Goal: Transaction & Acquisition: Subscribe to service/newsletter

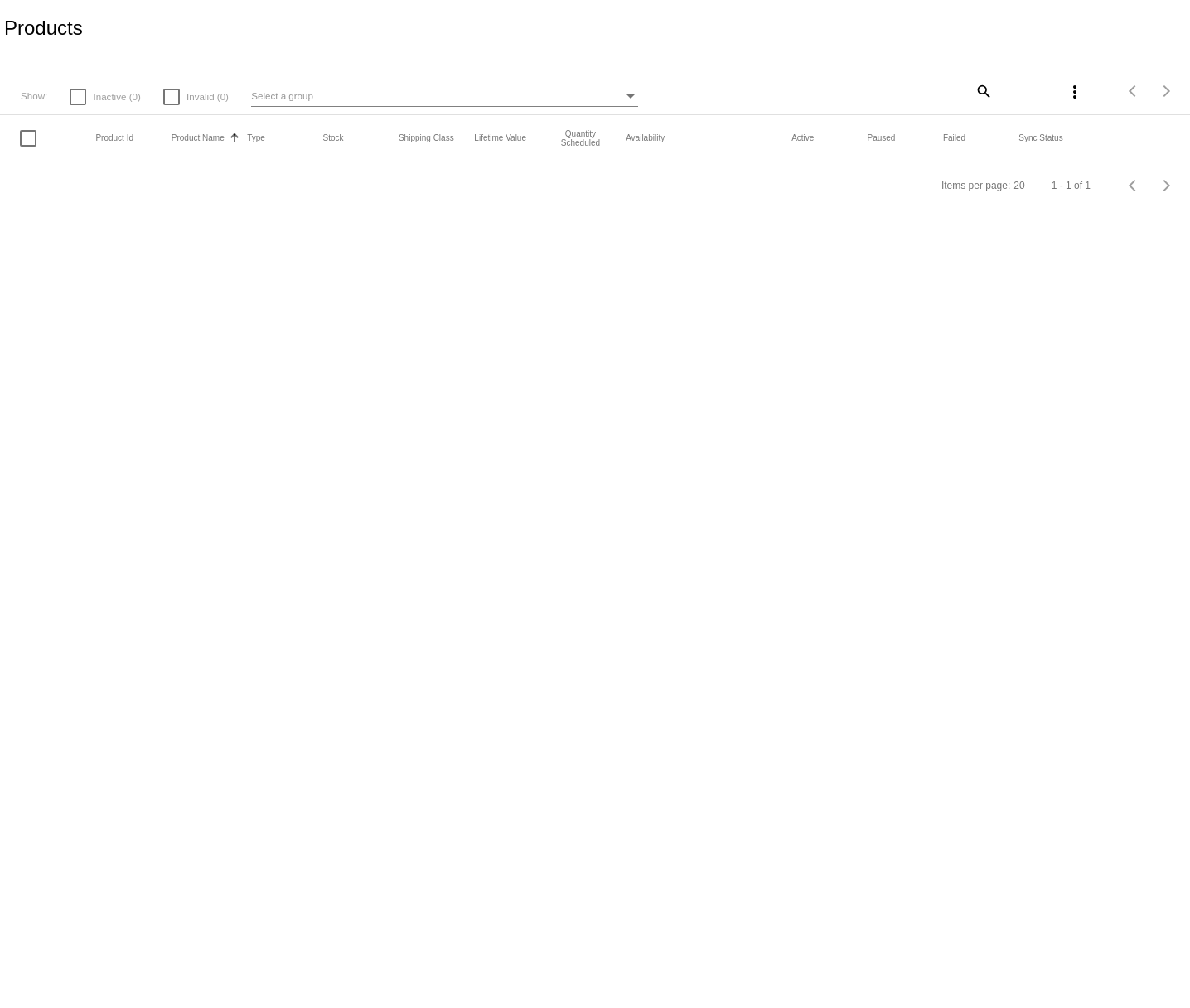
click at [941, 18] on app-dashboard-products "Products Show: Inactive (0) Invalid (0) Select a group search more_vert Items p…" at bounding box center [595, 104] width 1190 height 209
click at [340, 105] on div "Select a group" at bounding box center [437, 96] width 372 height 20
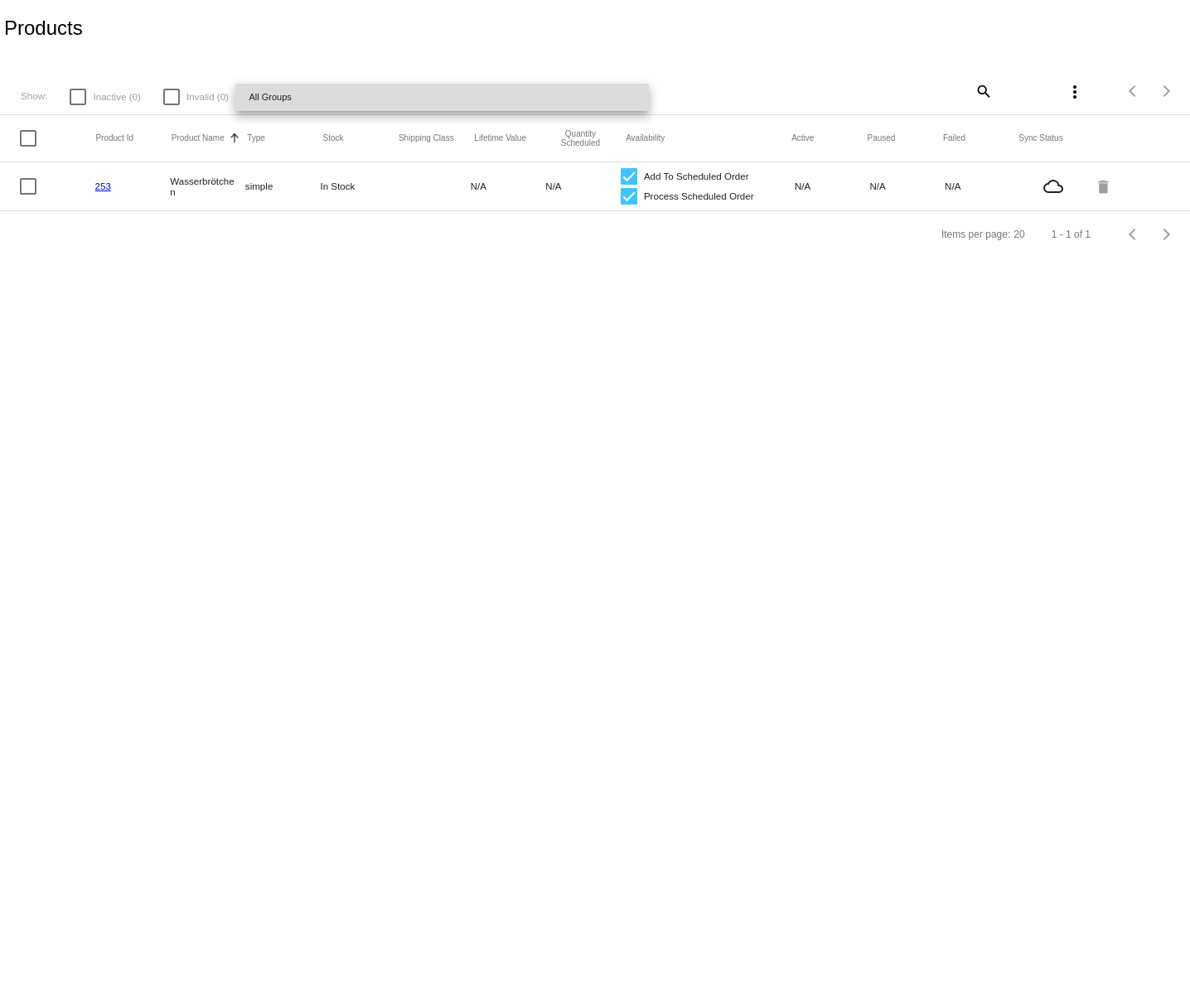
click at [334, 100] on span "All Groups" at bounding box center [442, 97] width 387 height 27
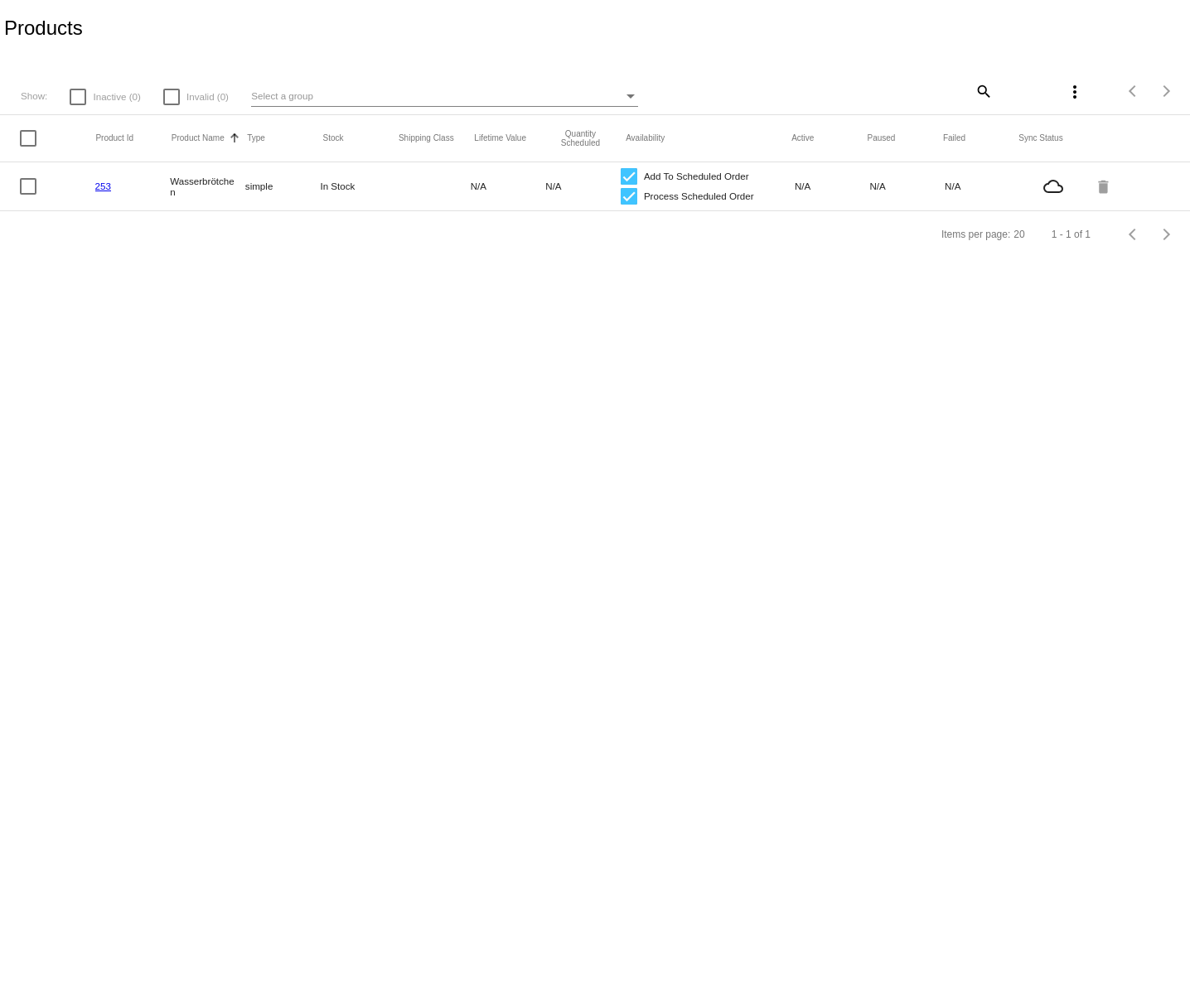
click at [1068, 95] on mat-icon "more_vert" at bounding box center [1075, 92] width 20 height 20
click at [1012, 113] on button "file_download Sync prices for (all) items" at bounding box center [982, 102] width 218 height 40
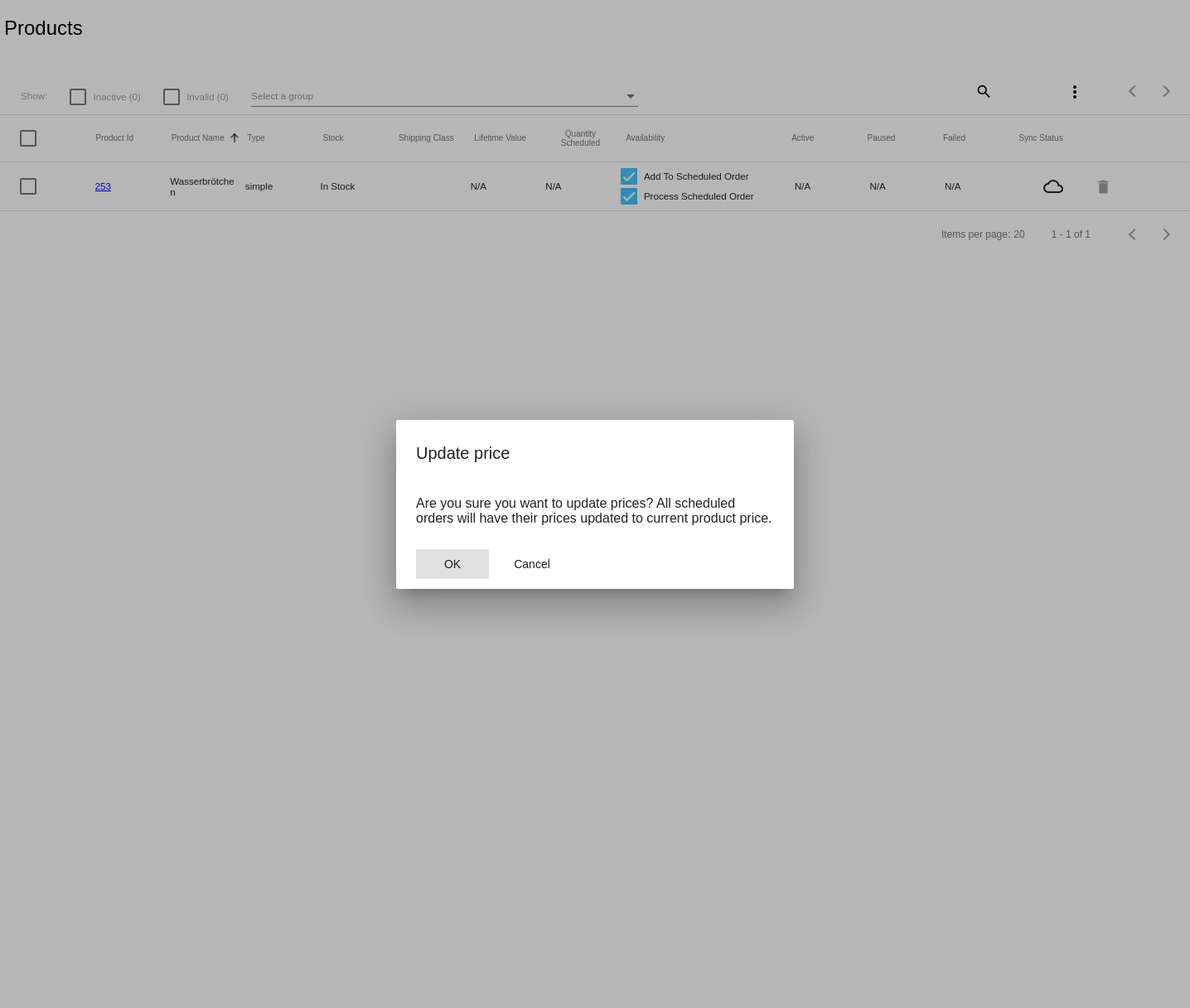
click at [425, 567] on button "OK" at bounding box center [452, 564] width 73 height 30
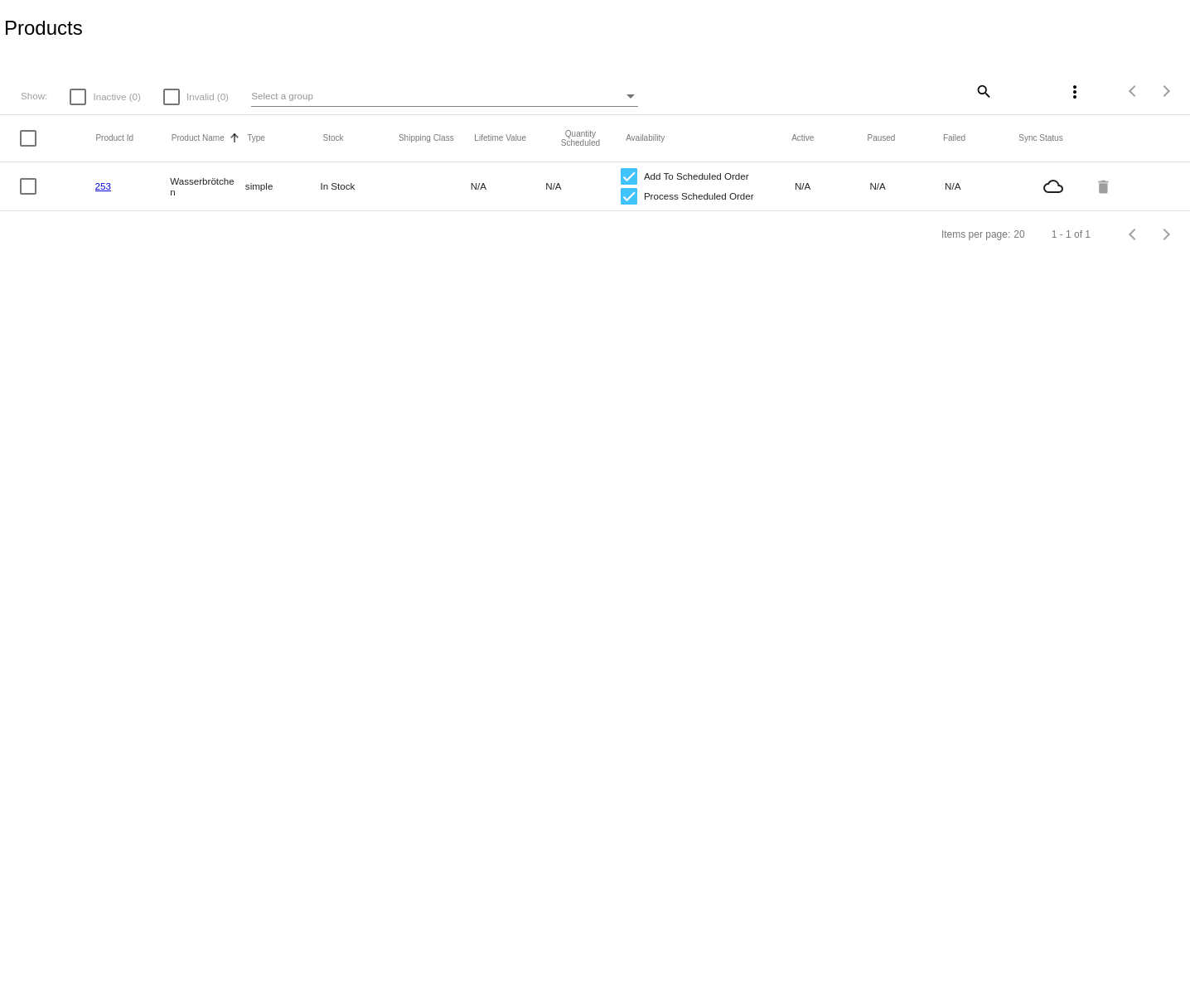
click at [452, 27] on div "Products" at bounding box center [595, 28] width 1190 height 56
drag, startPoint x: 472, startPoint y: 304, endPoint x: 356, endPoint y: 128, distance: 210.8
click at [472, 303] on body "Products Show: Inactive (0) Invalid (0) Select a group search more_vert Items p…" at bounding box center [595, 504] width 1190 height 1008
click at [314, 93] on div "Select a group" at bounding box center [437, 96] width 372 height 20
click at [300, 28] on div at bounding box center [595, 504] width 1190 height 1008
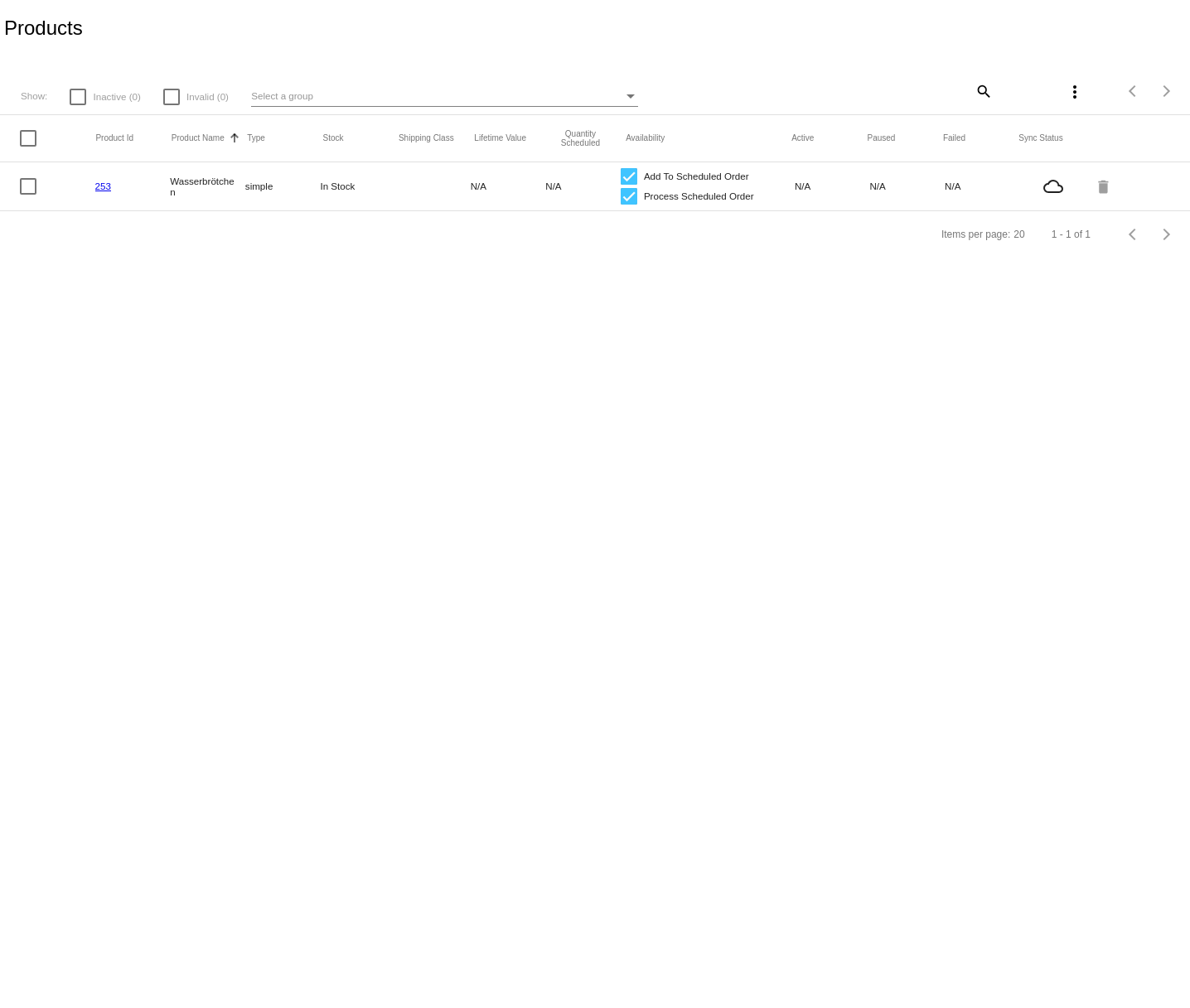
click at [30, 179] on div at bounding box center [28, 187] width 17 height 17
click at [28, 195] on input "checkbox" at bounding box center [27, 195] width 1 height 1
checkbox input "true"
click at [31, 184] on div at bounding box center [28, 187] width 17 height 17
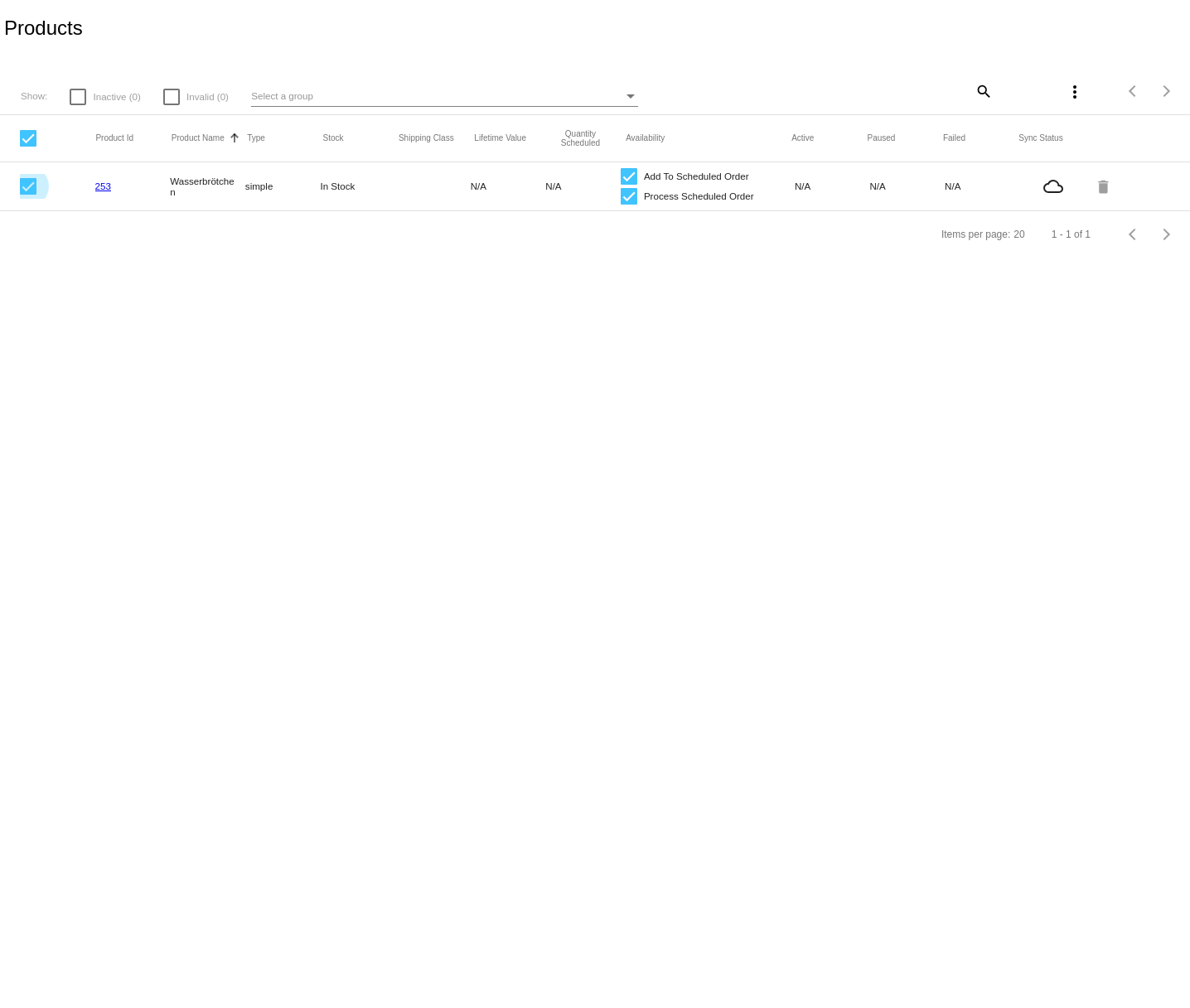
click at [28, 195] on input "checkbox" at bounding box center [27, 195] width 1 height 1
checkbox input "false"
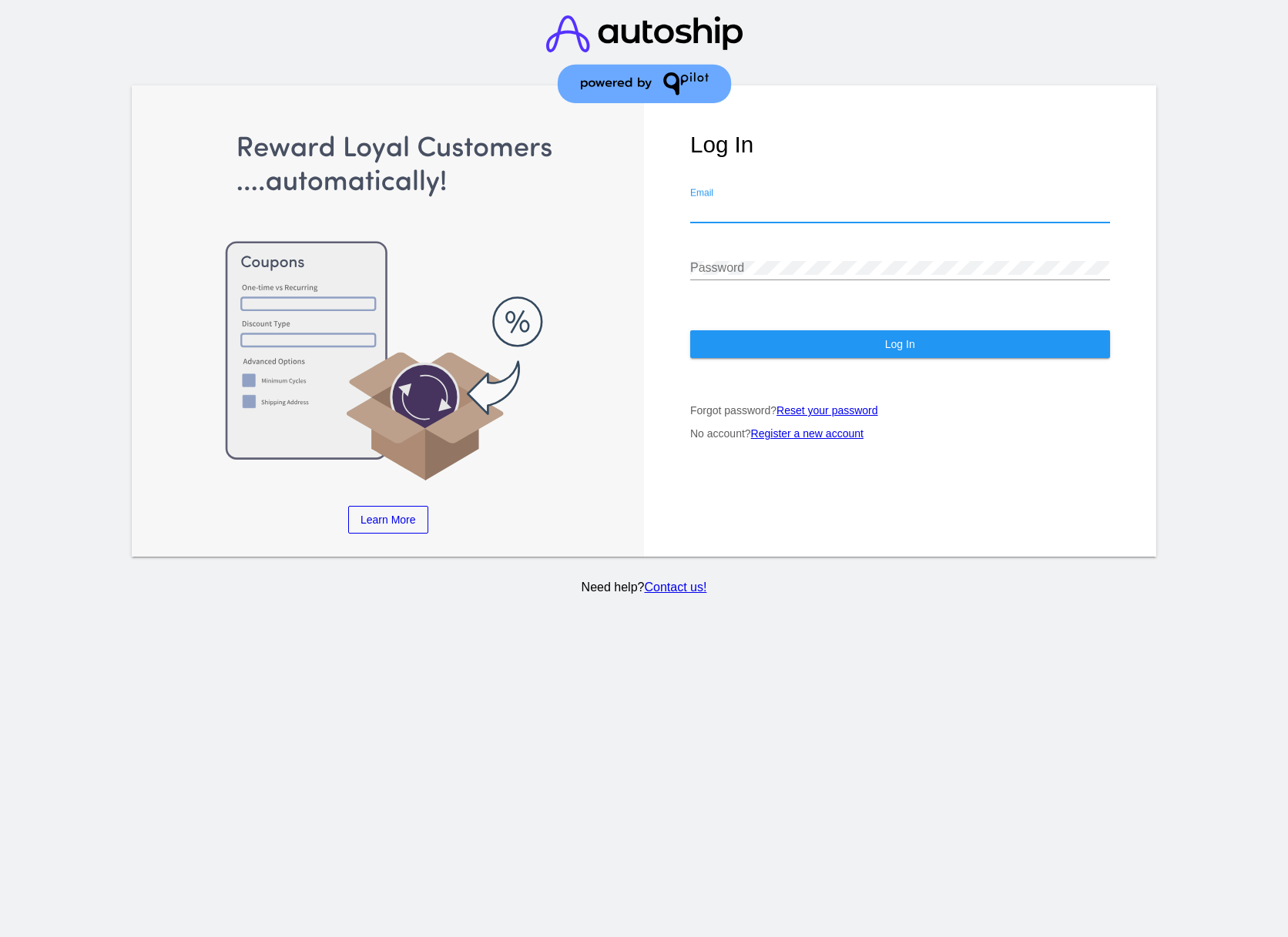
click at [813, 211] on input "Email" at bounding box center [900, 210] width 419 height 14
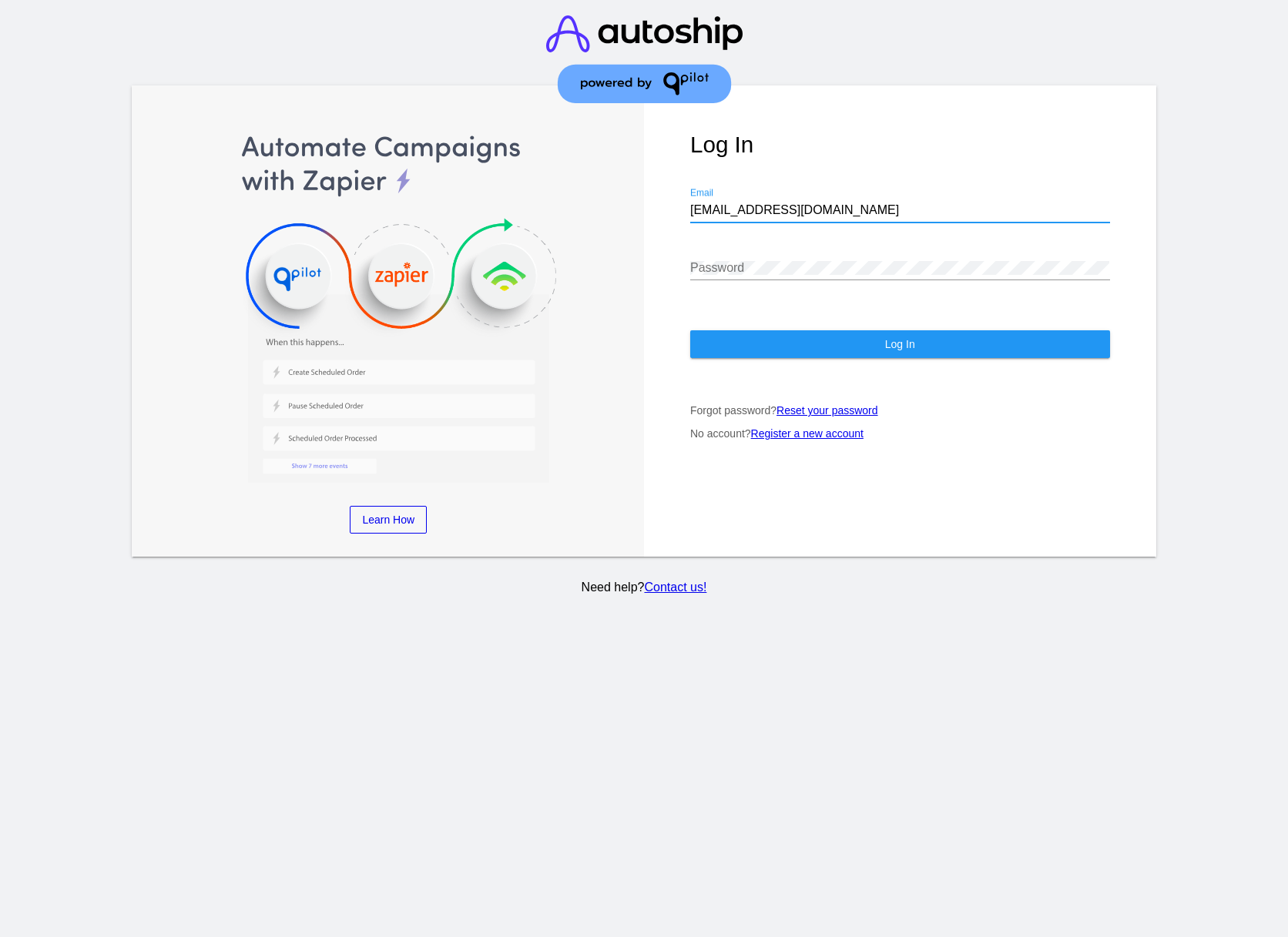
type input "[EMAIL_ADDRESS][DOMAIN_NAME]"
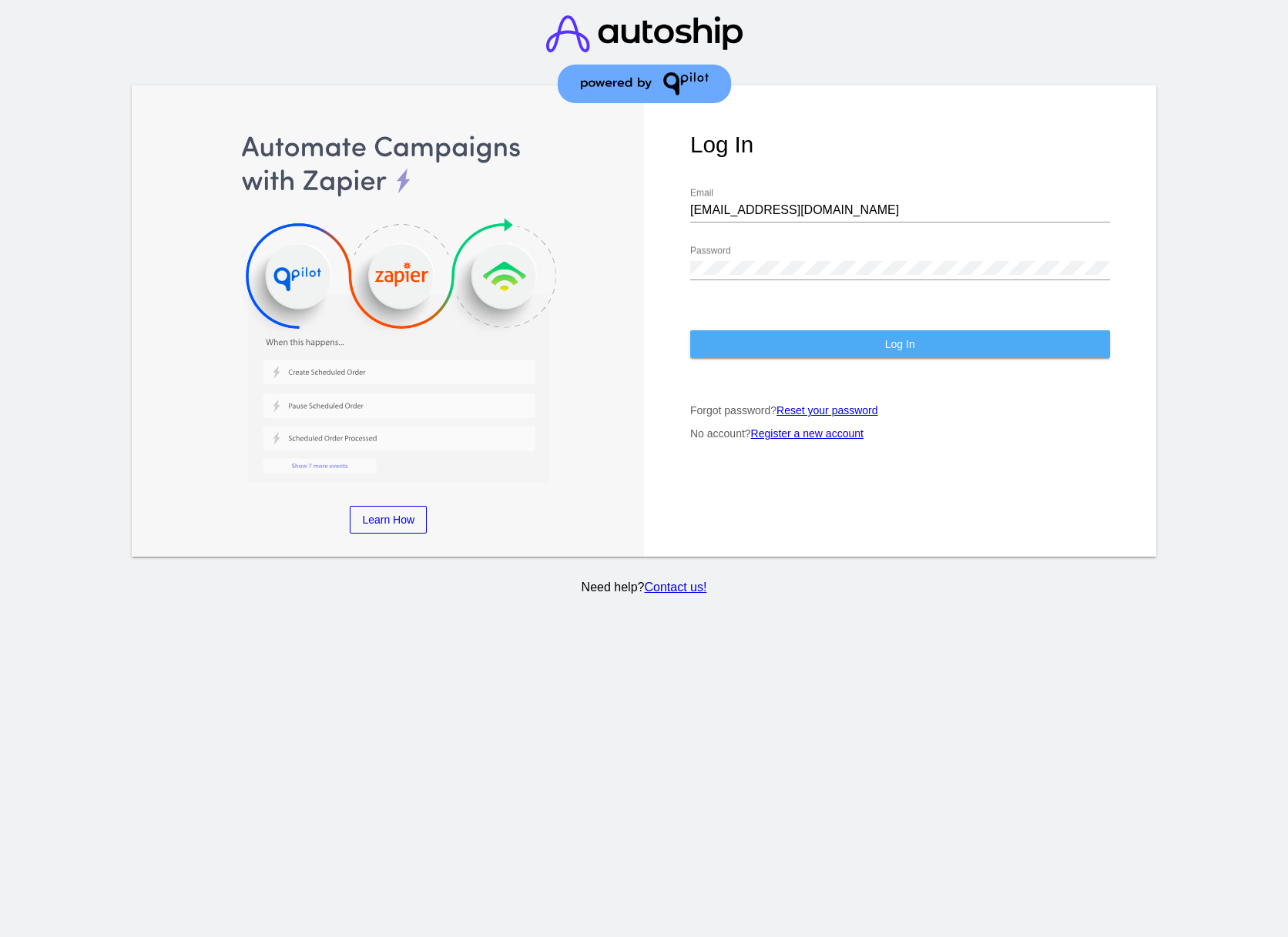
click at [805, 337] on button "Log In" at bounding box center [900, 344] width 419 height 28
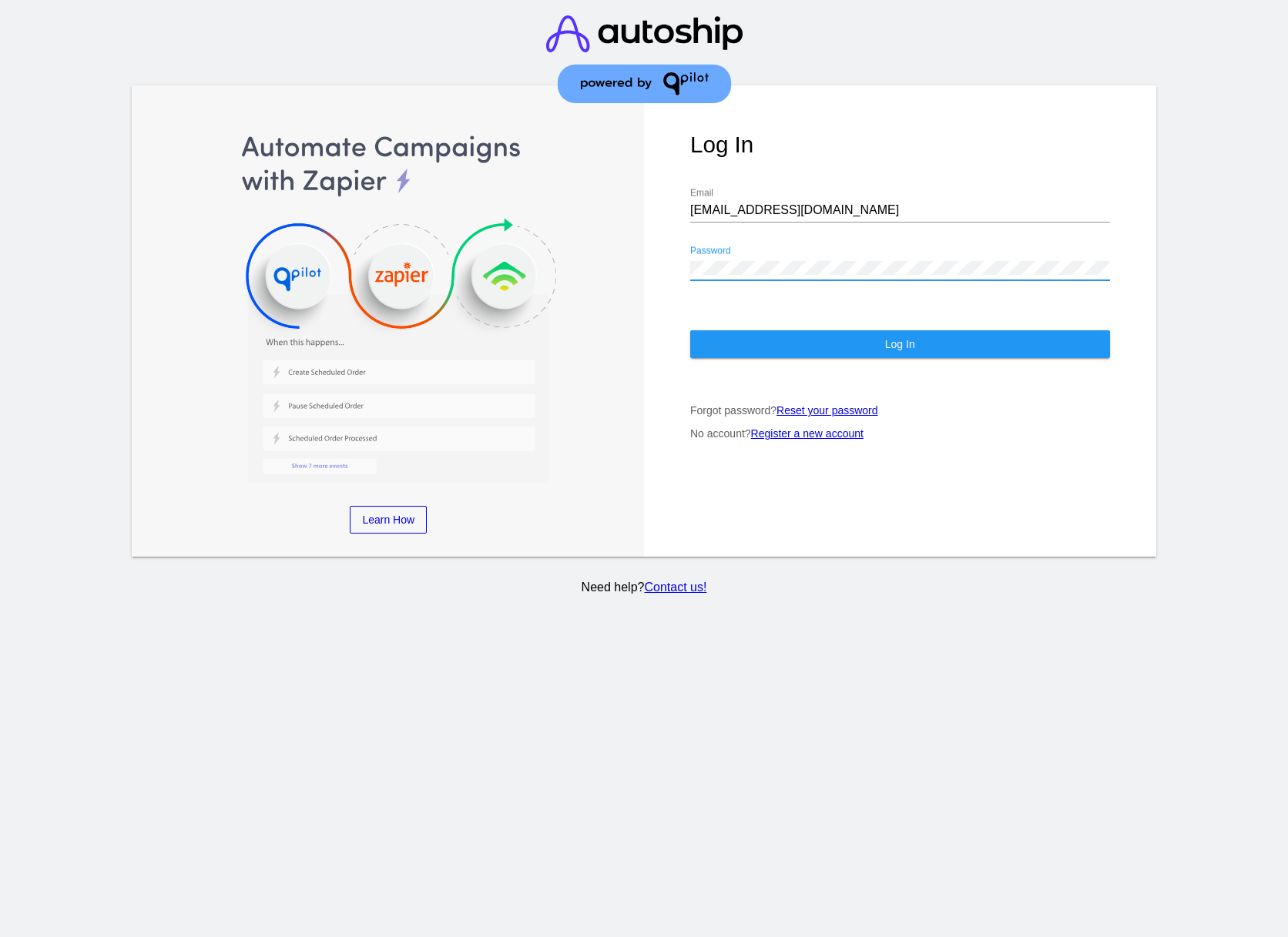
click at [590, 259] on div "Learn More Learn How Learn More Learn How Learn More Learn How ‹ › Log In [EMAI…" at bounding box center [643, 321] width 1024 height 471
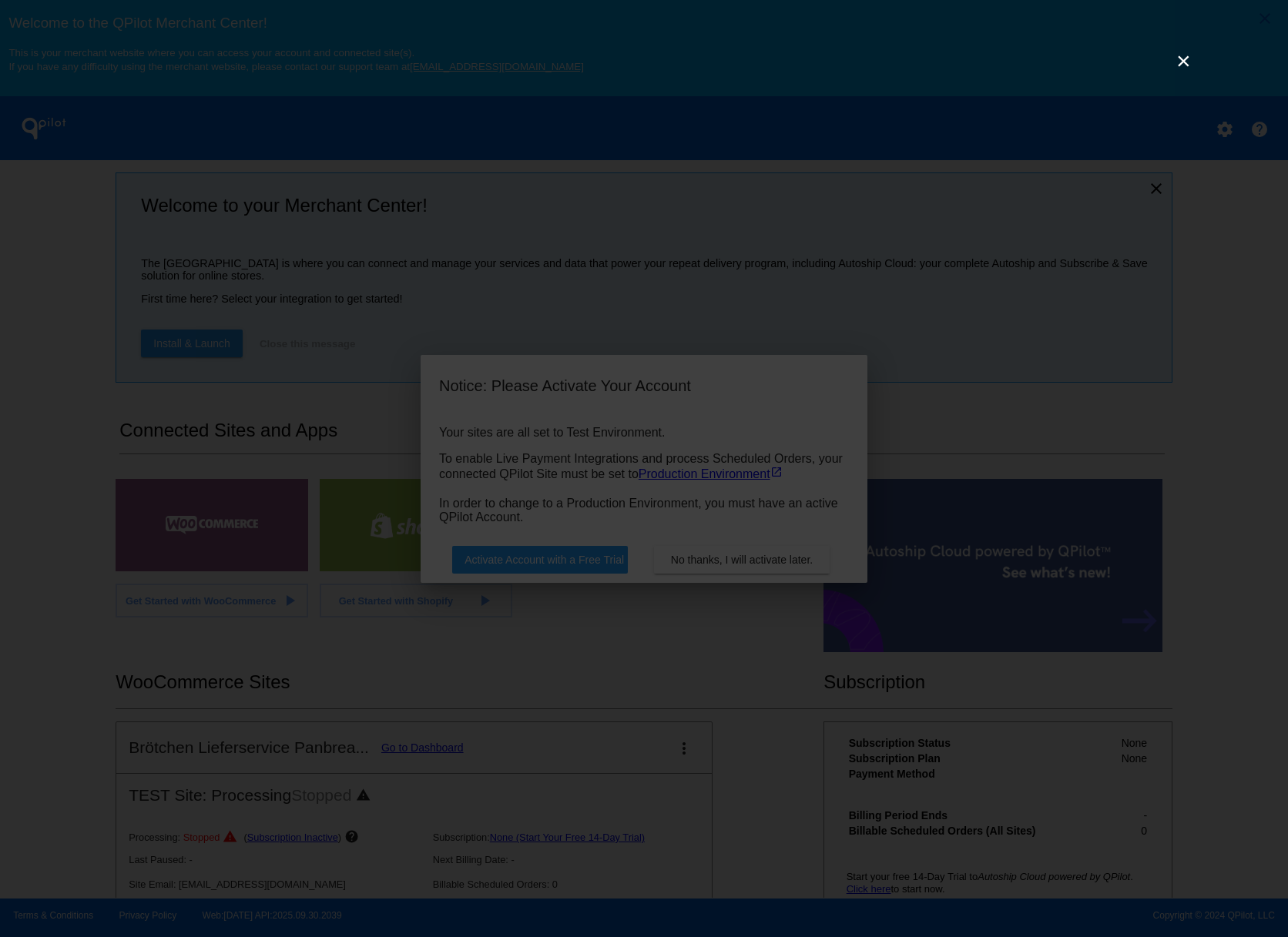
click at [1185, 68] on link "×" at bounding box center [1183, 61] width 19 height 19
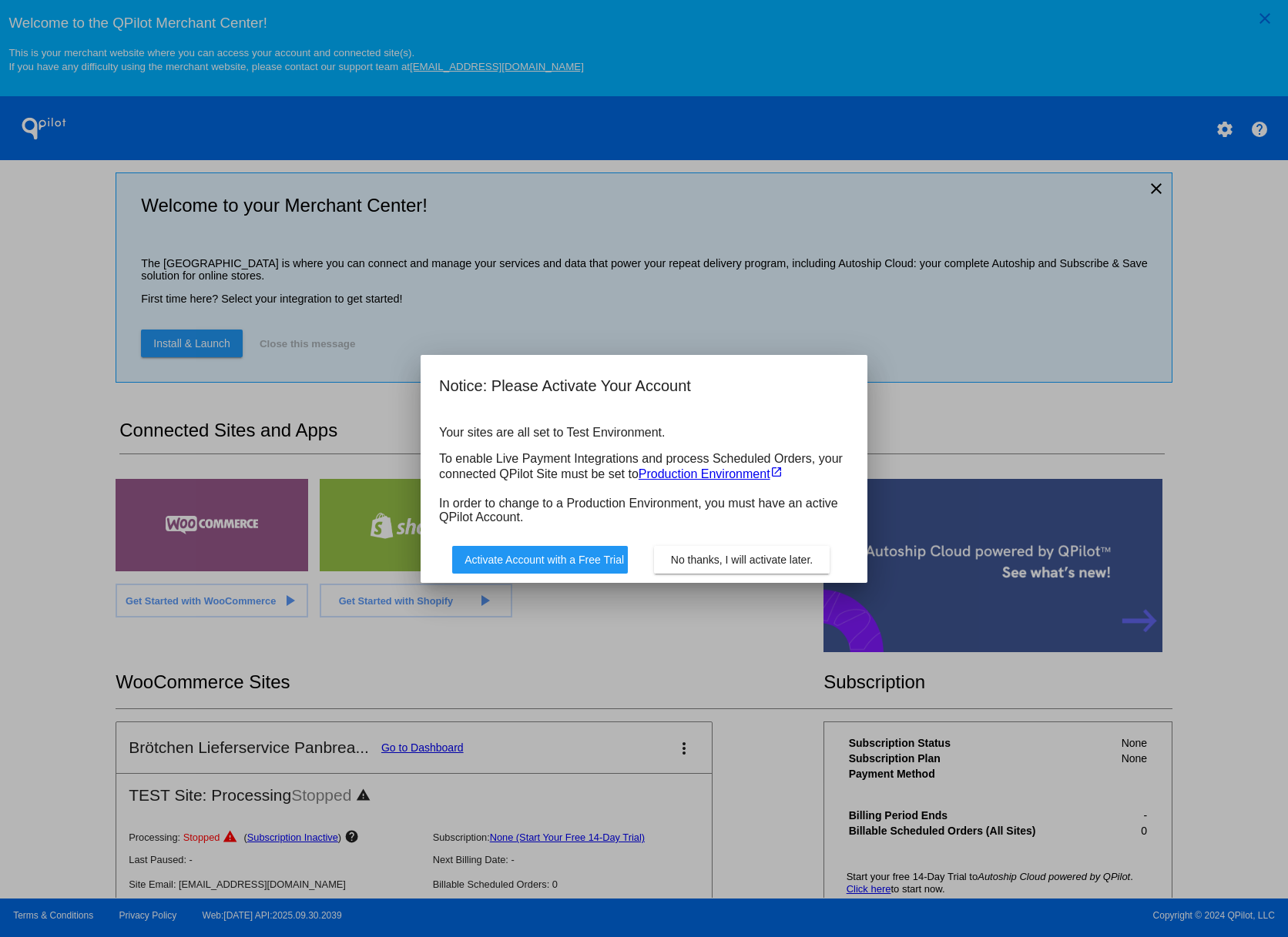
click at [514, 565] on span "Activate Account with a Free Trial" at bounding box center [545, 559] width 160 height 12
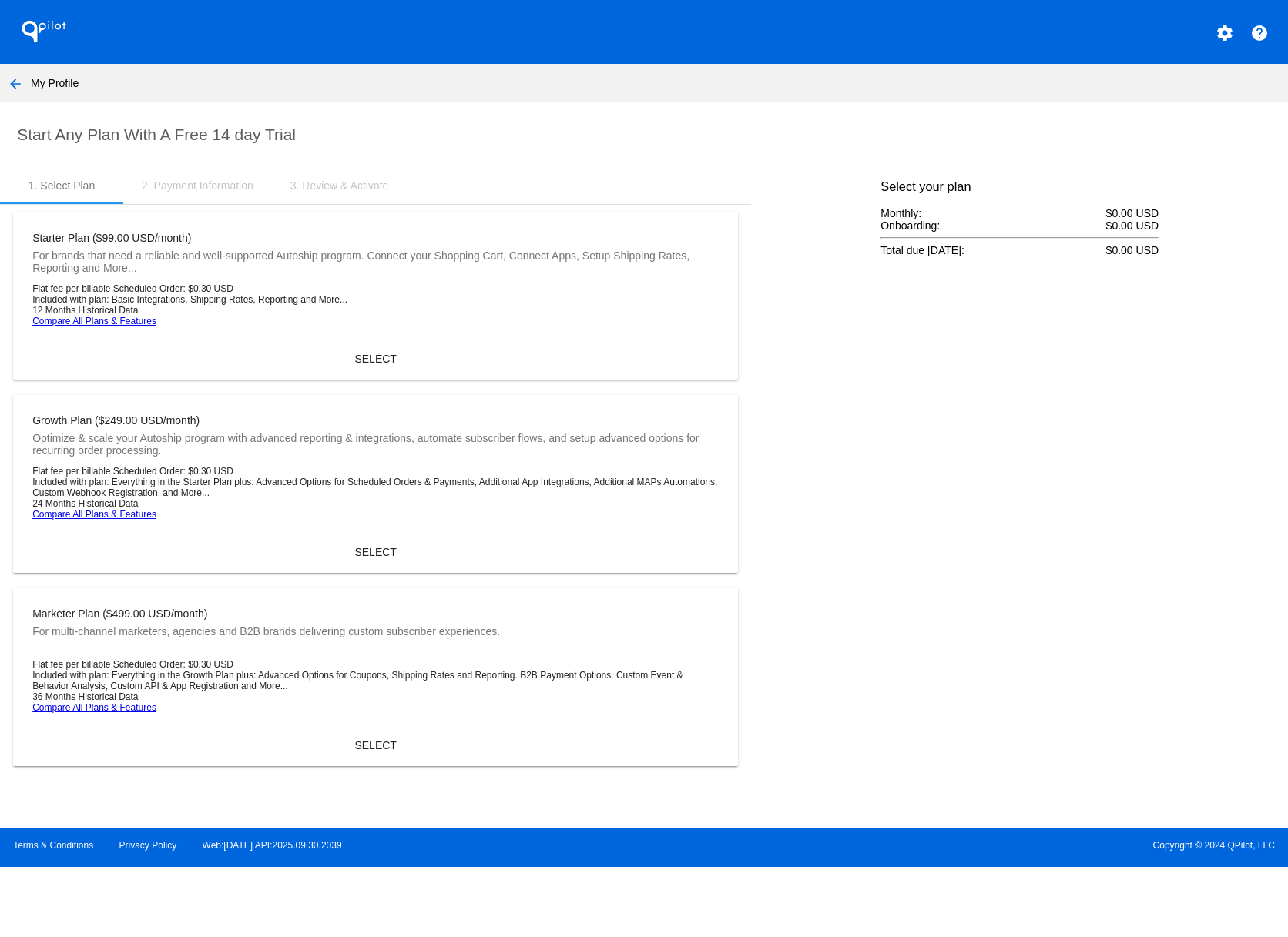
click at [816, 369] on div at bounding box center [805, 470] width 107 height 607
drag, startPoint x: 465, startPoint y: 187, endPoint x: 16, endPoint y: 148, distance: 450.7
click at [21, 132] on section "Start Any Plan With A Free 14 day Trial 1. Select Plan 2. Payment Information 3…" at bounding box center [644, 454] width 1288 height 703
click at [895, 503] on div "Select your plan Monthly: $0.00 USD Onboarding: $0.00 USD Total due today: $0.0…" at bounding box center [1020, 470] width 322 height 607
click at [21, 82] on mat-icon "arrow_back" at bounding box center [16, 84] width 19 height 19
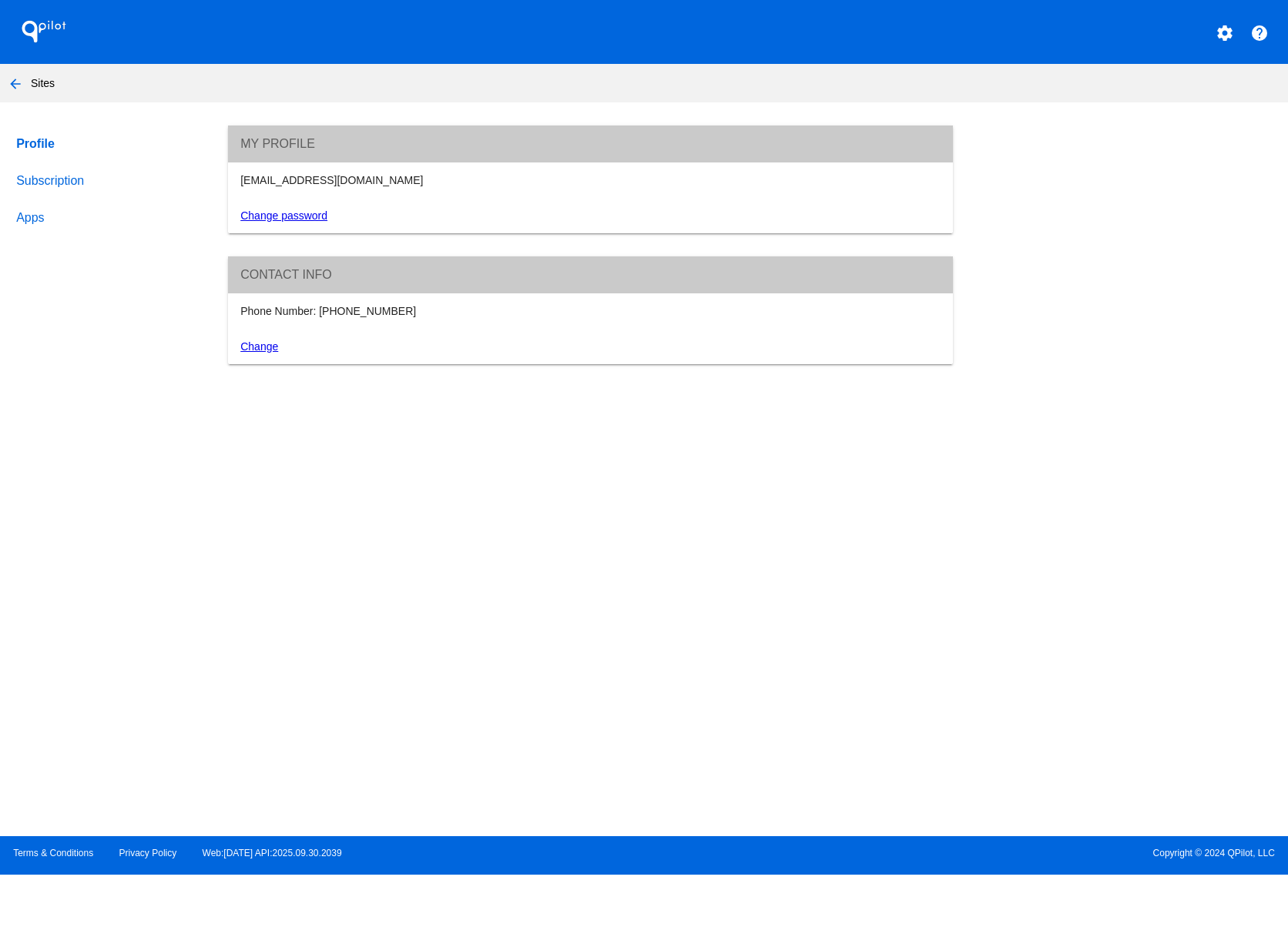
click at [155, 277] on div "Profile Subscription Apps My Profile hi@panbread.de Change password Contact inf…" at bounding box center [644, 244] width 1288 height 238
